Goal: Register for event/course

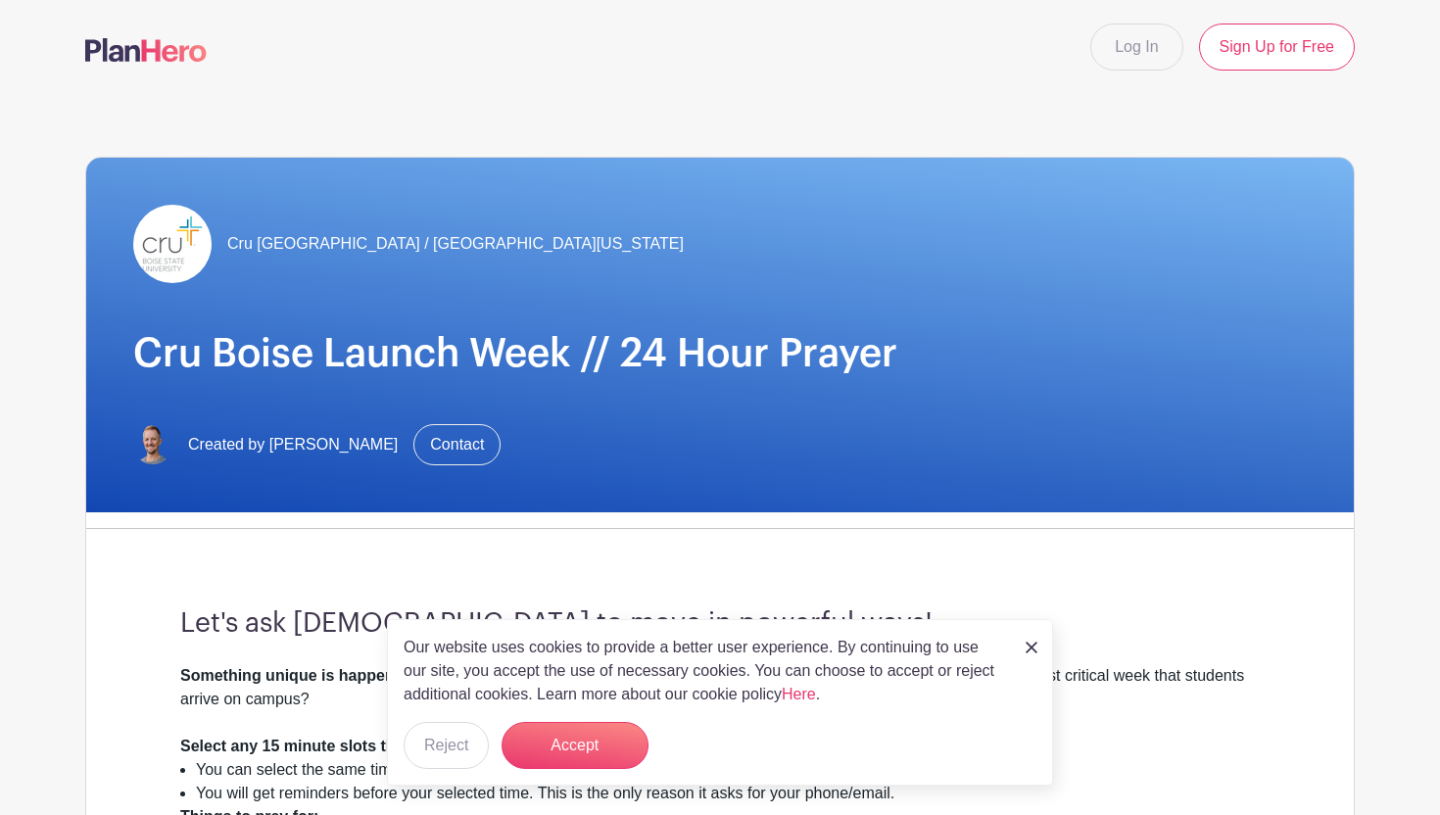
click at [1256, 81] on nav "Log In Sign Up for Free" at bounding box center [720, 47] width 1440 height 94
click at [1264, 53] on link "Sign Up for Free" at bounding box center [1277, 47] width 156 height 47
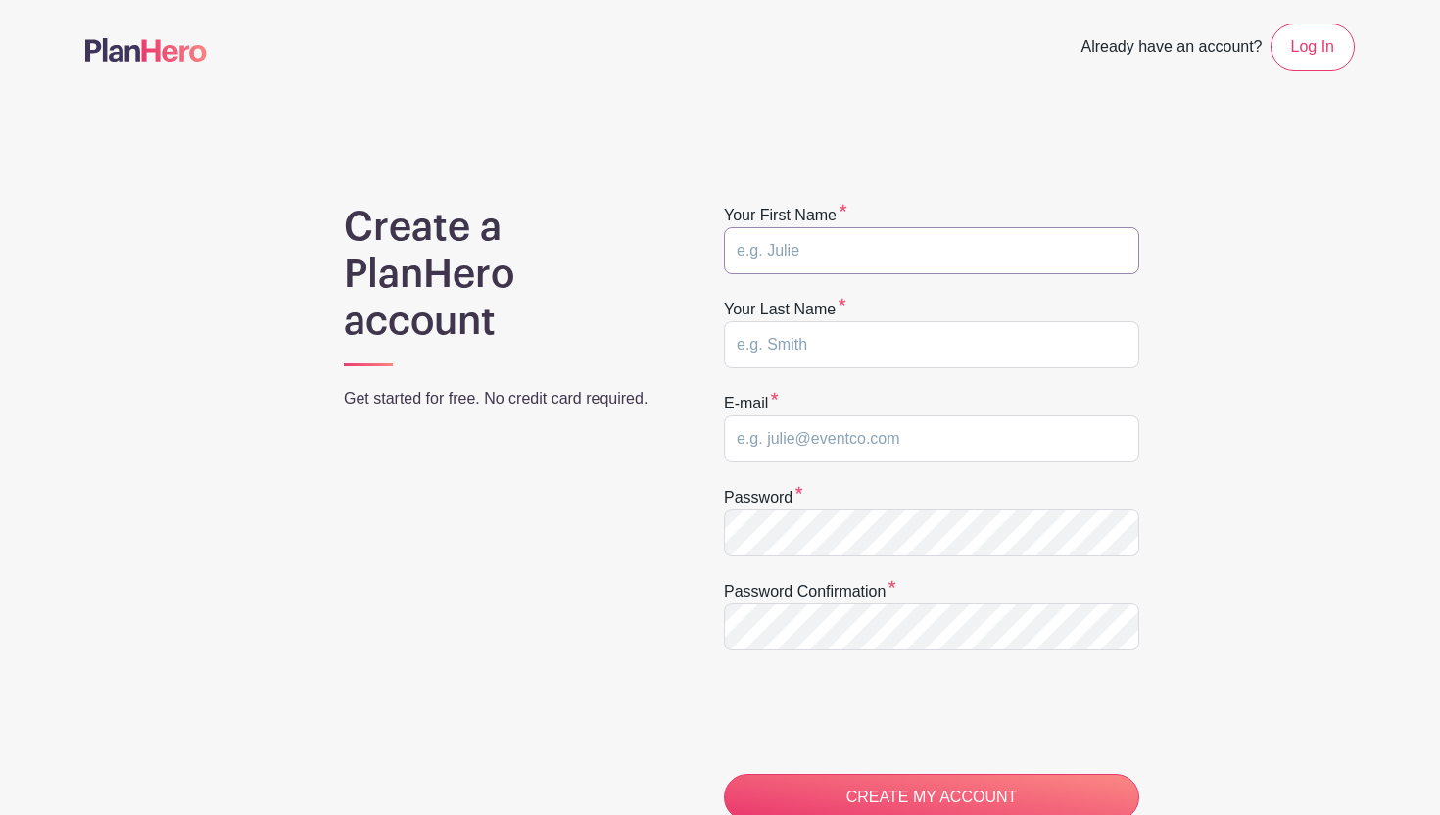
click at [823, 257] on input "text" at bounding box center [931, 250] width 415 height 47
type input "Maddy"
type input "Bauserman"
type input "maddy.bauserman@cru.org"
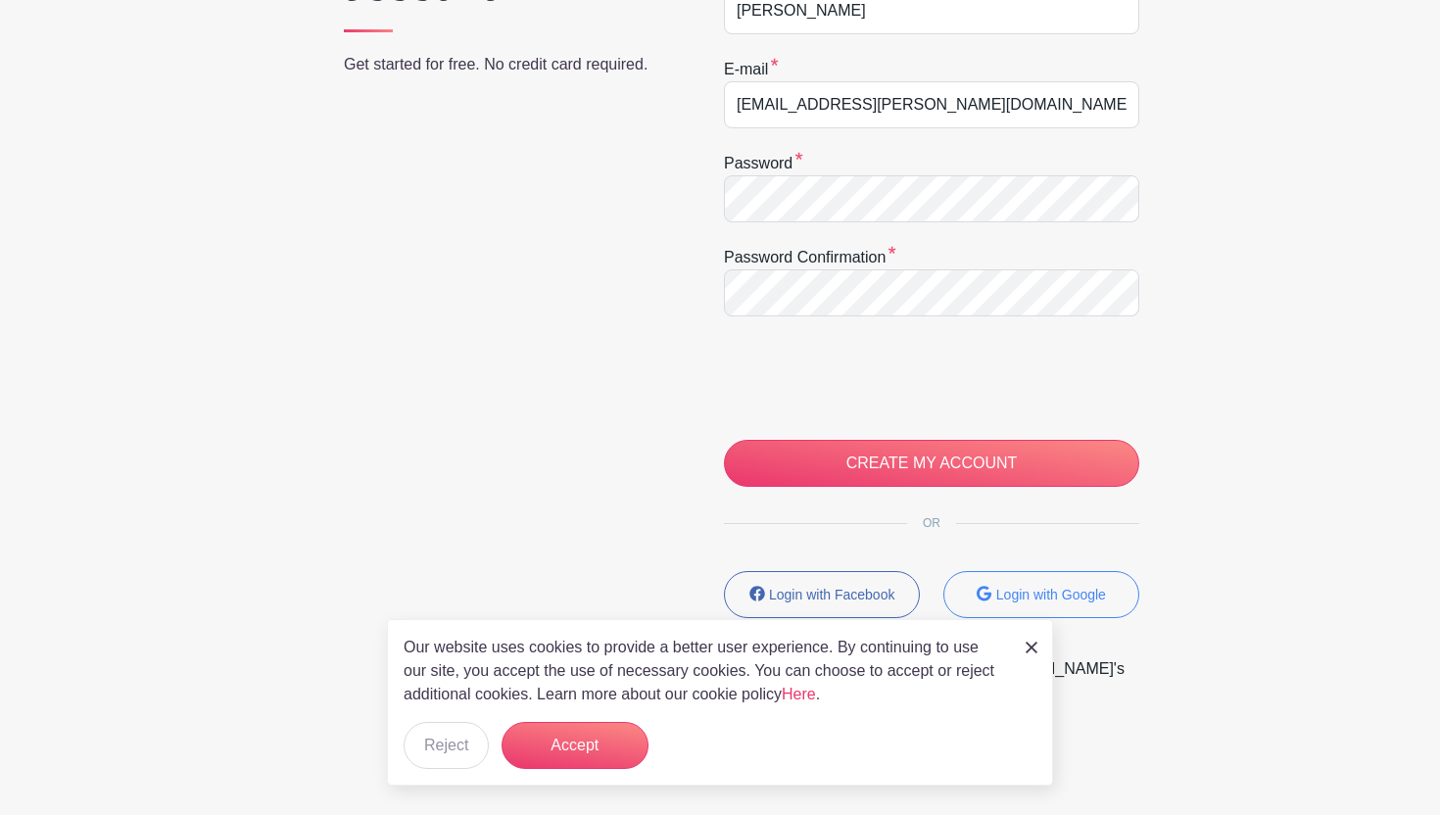
scroll to position [336, 0]
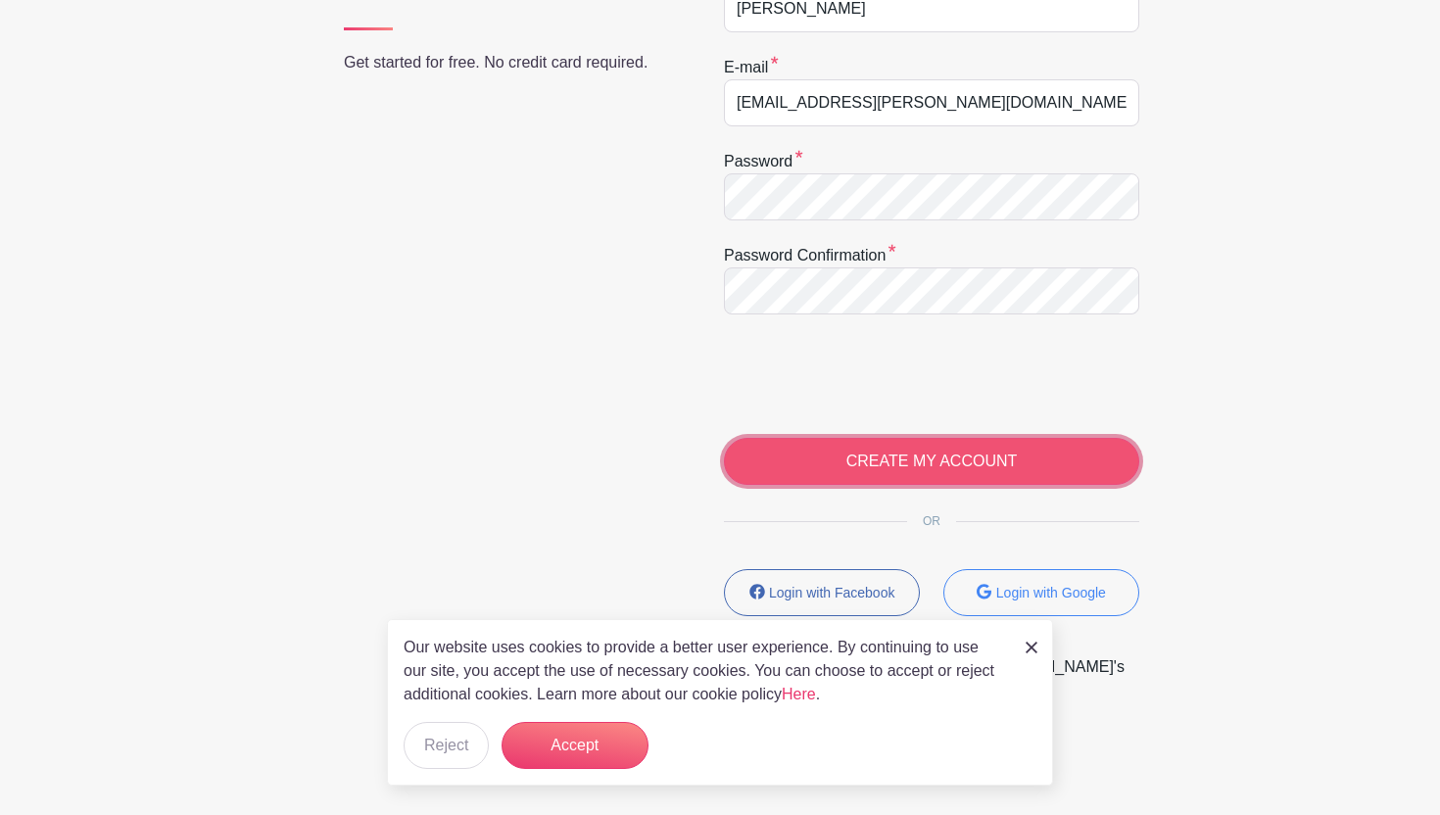
click at [834, 470] on input "CREATE MY ACCOUNT" at bounding box center [931, 461] width 415 height 47
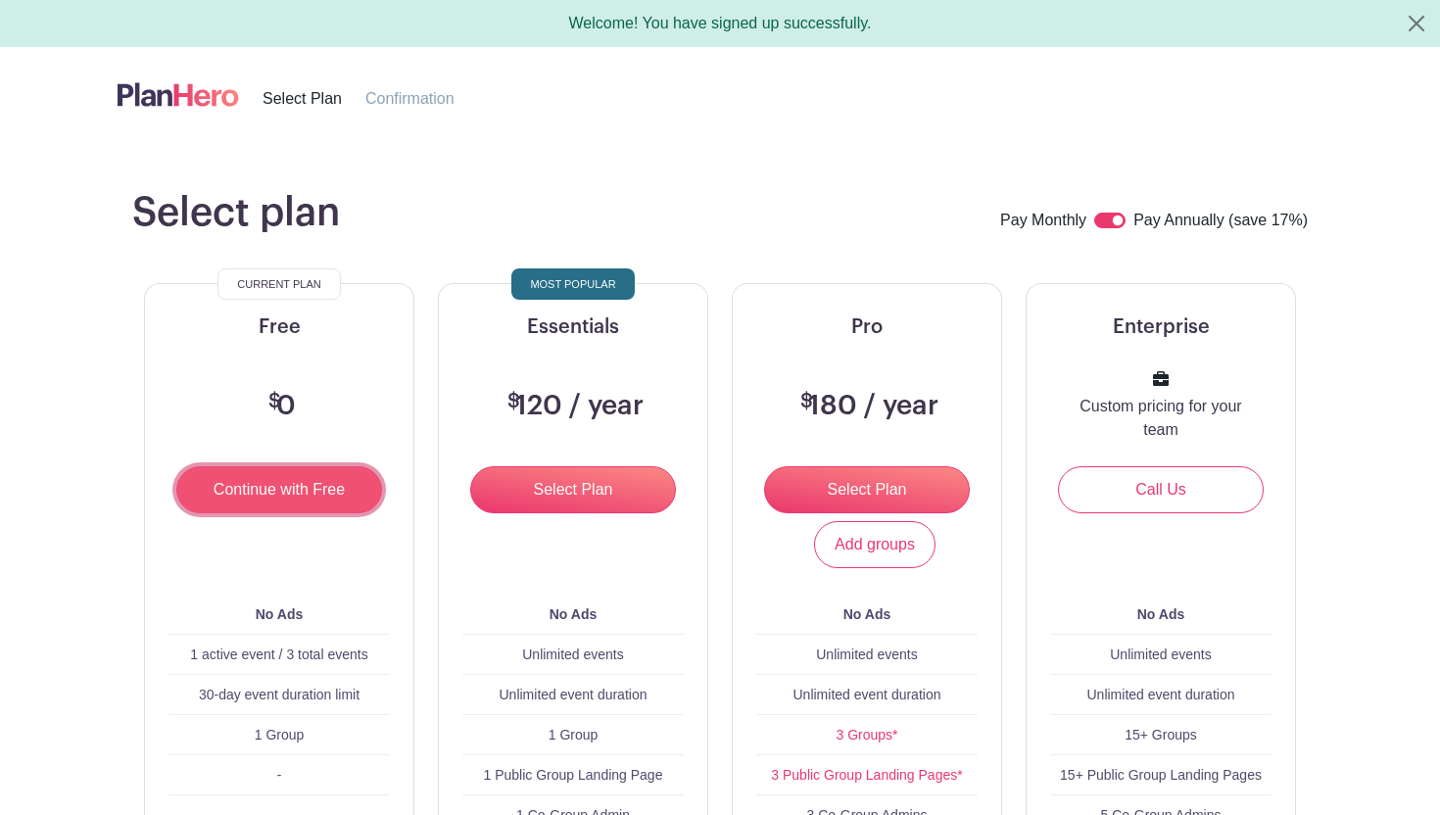
click at [317, 494] on input "Continue with Free" at bounding box center [279, 489] width 206 height 47
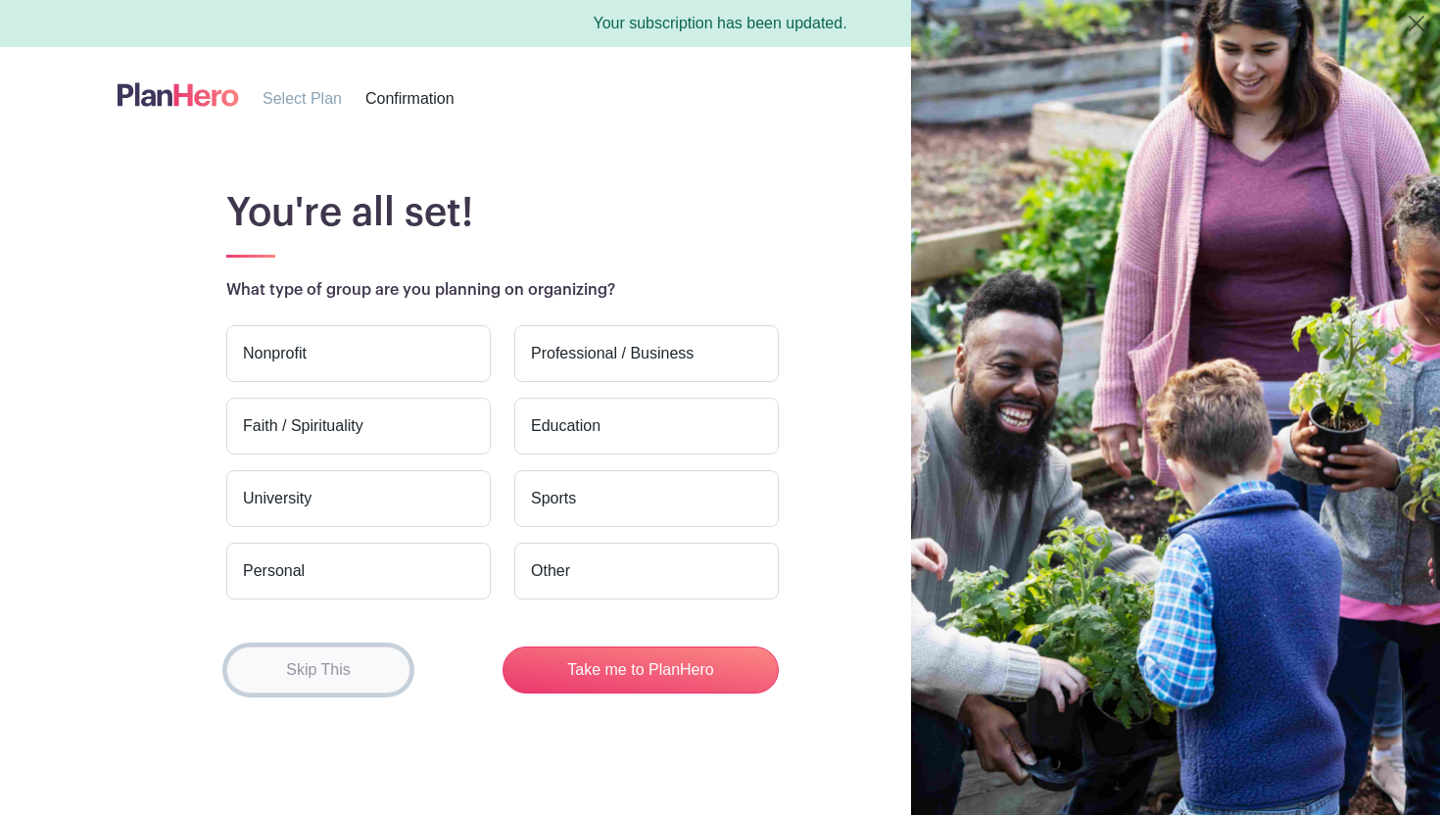
click at [343, 678] on button "Skip This" at bounding box center [318, 669] width 184 height 47
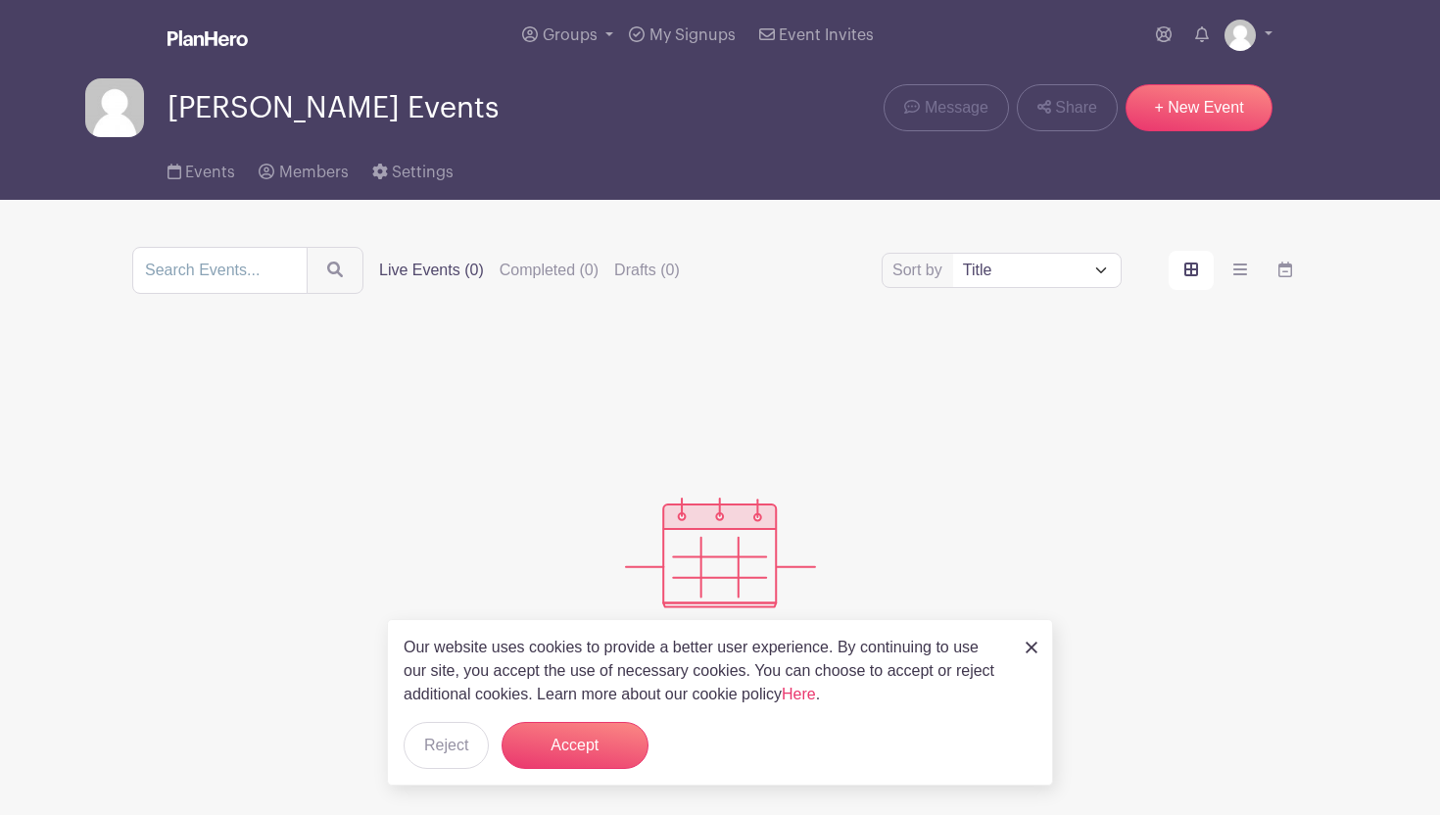
scroll to position [3, 0]
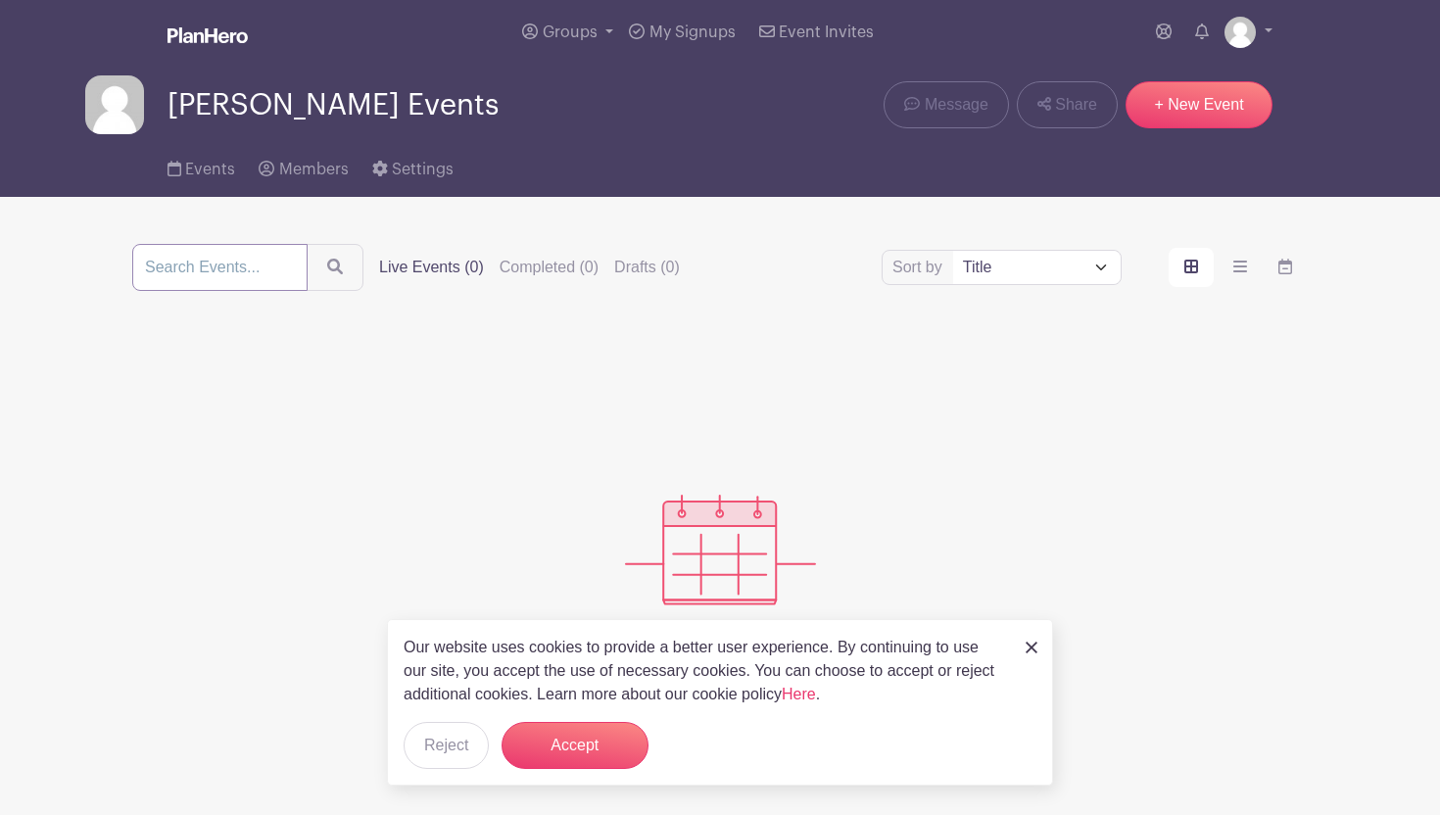
click at [209, 270] on input "search" at bounding box center [219, 267] width 175 height 47
click at [554, 746] on button "Accept" at bounding box center [574, 745] width 147 height 47
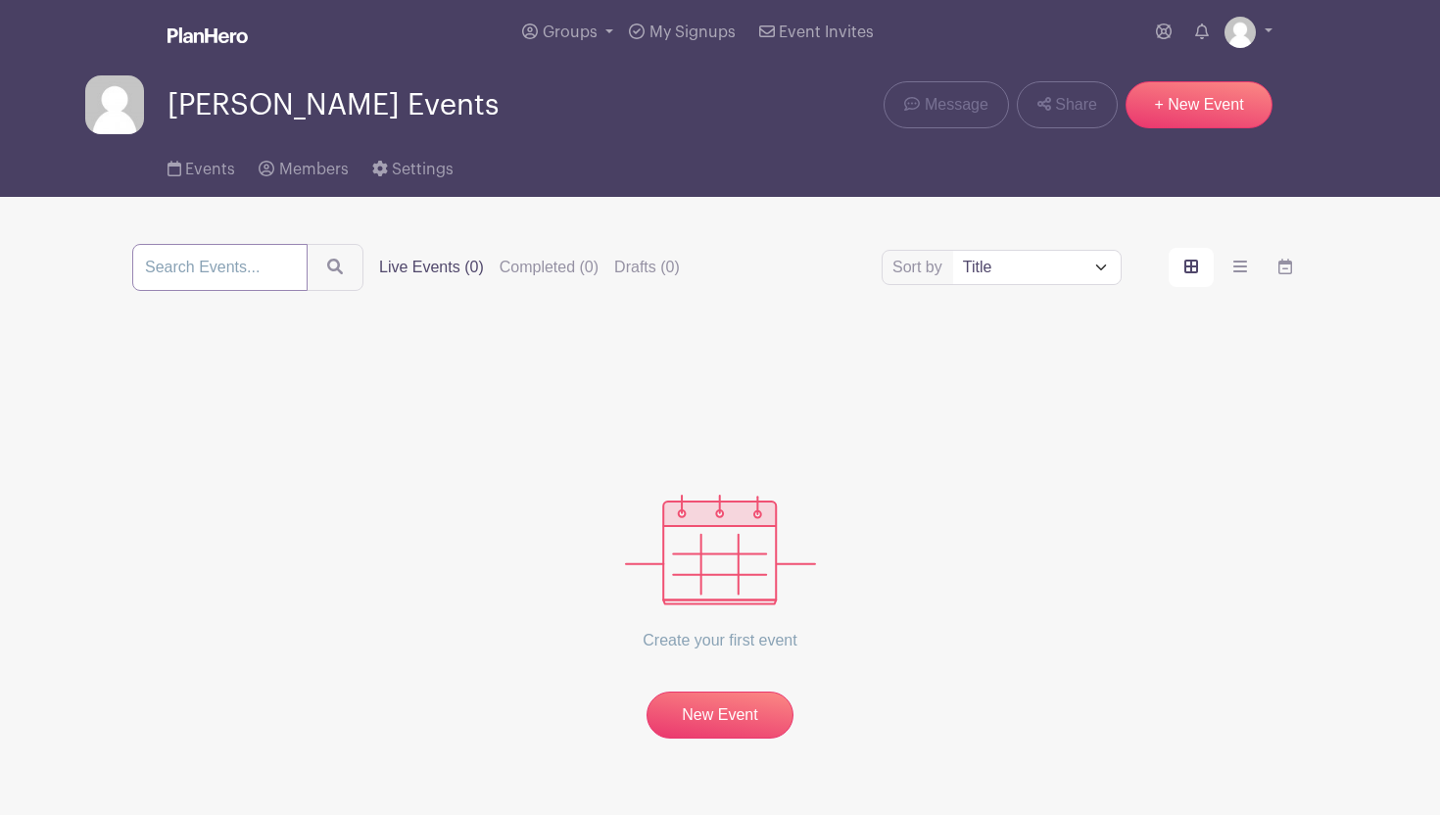
click at [220, 289] on input "search" at bounding box center [219, 267] width 175 height 47
type input "Boise State Prayer"
click at [307, 244] on button "submit" at bounding box center [335, 267] width 57 height 47
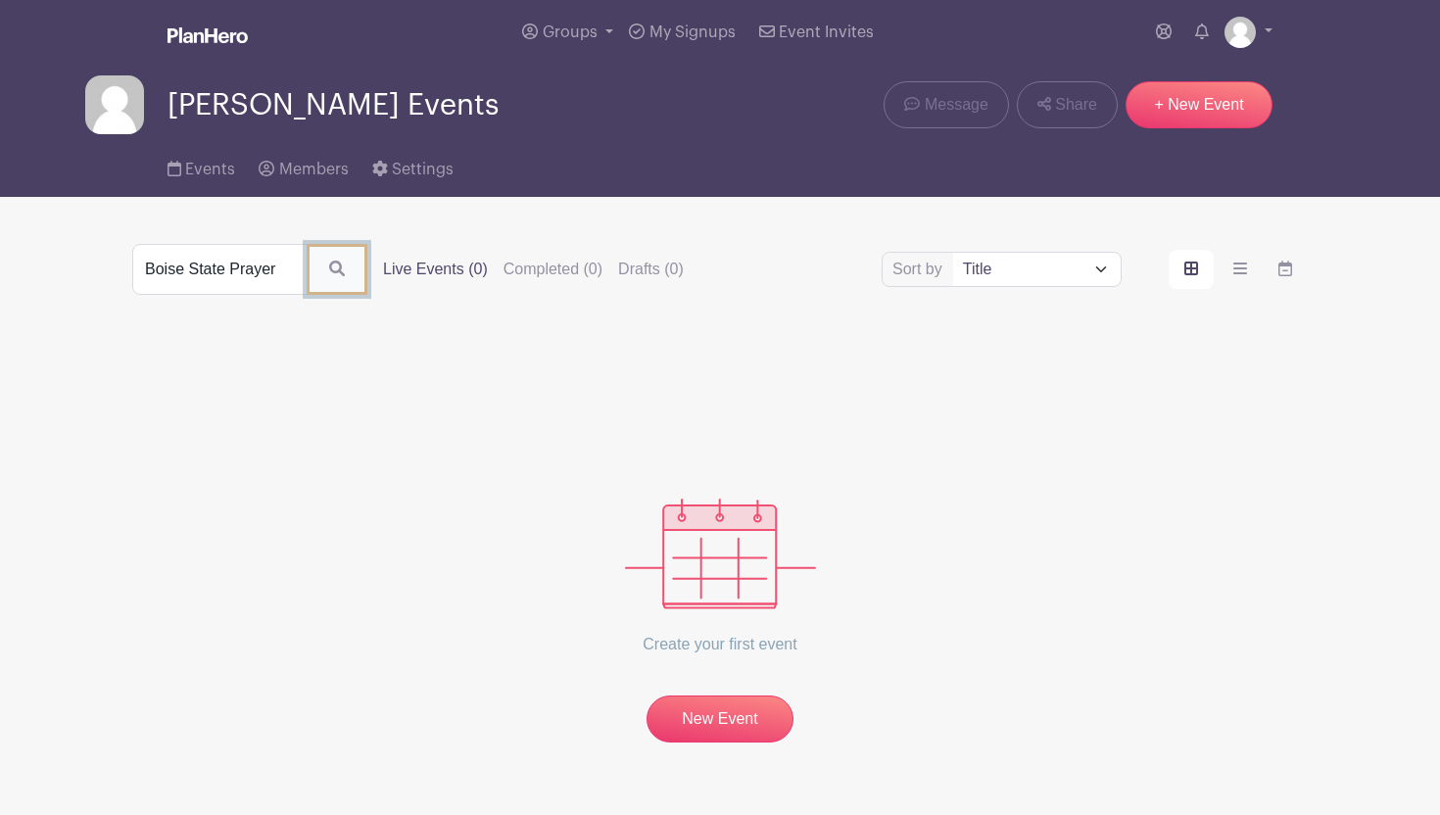
click at [329, 268] on icon "submit" at bounding box center [337, 269] width 16 height 16
click at [307, 262] on button "submit" at bounding box center [337, 269] width 61 height 51
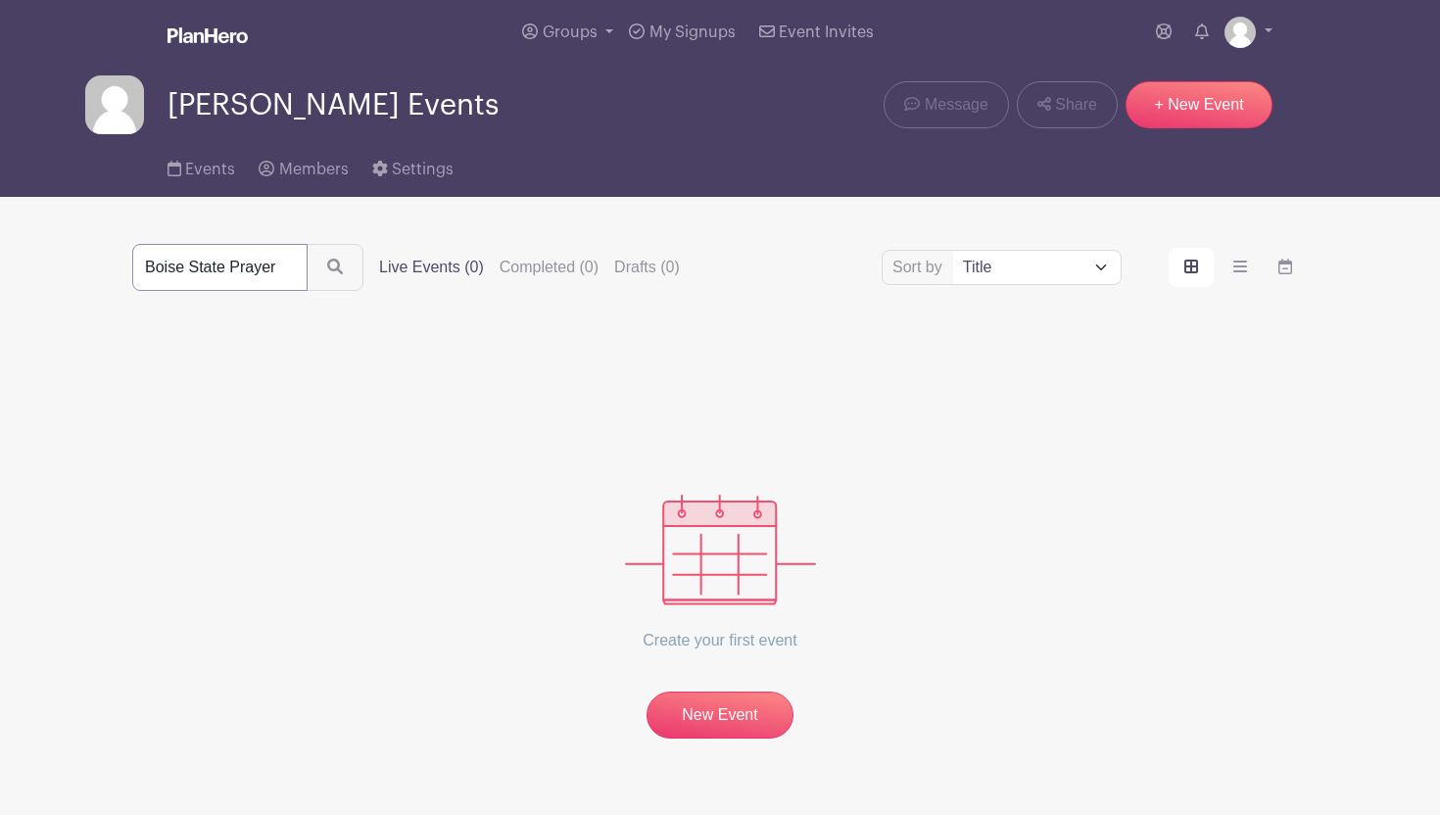
click at [225, 266] on input "Boise State Prayer" at bounding box center [219, 267] width 175 height 47
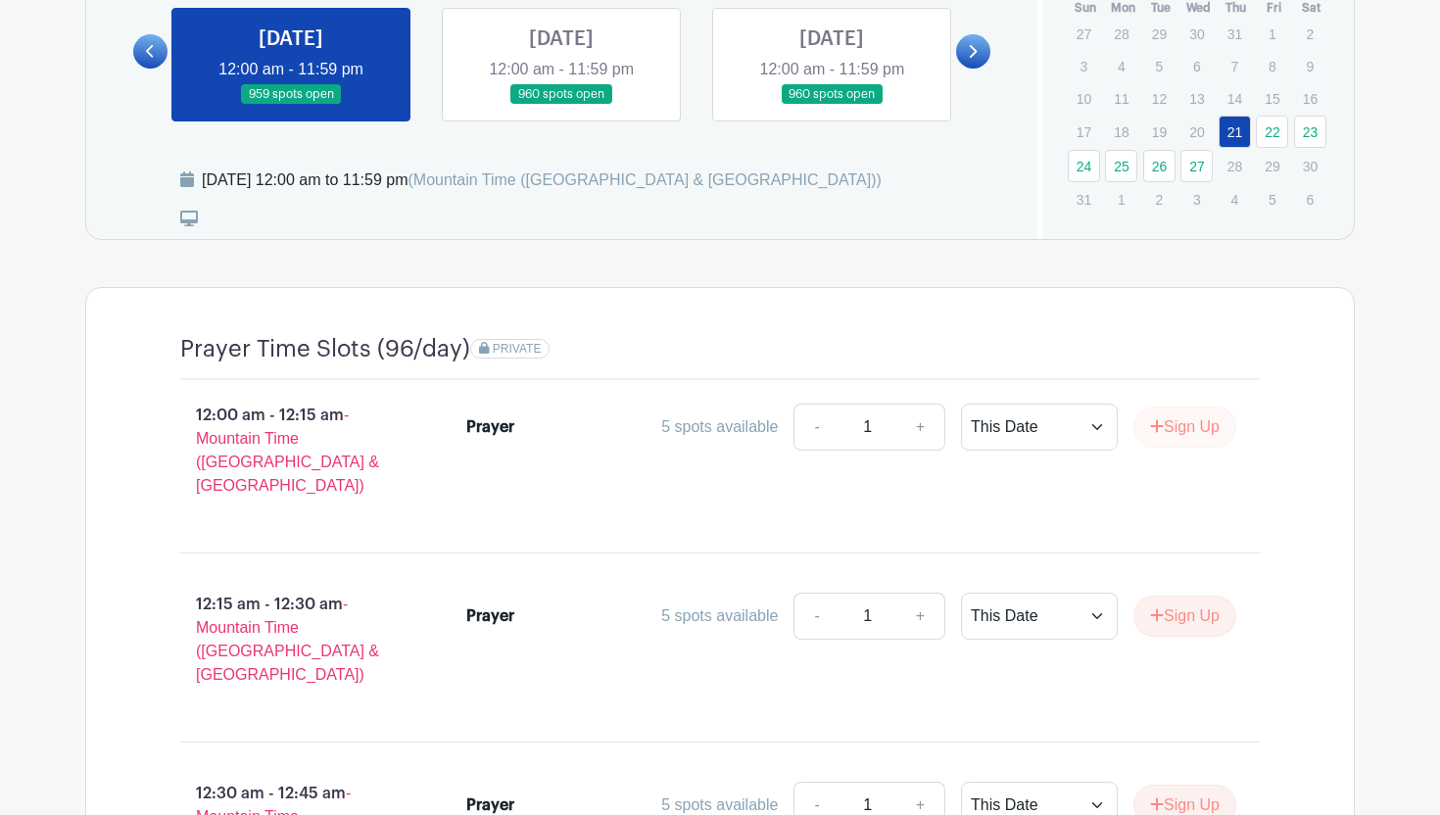
scroll to position [1176, 0]
